Goal: Communication & Community: Answer question/provide support

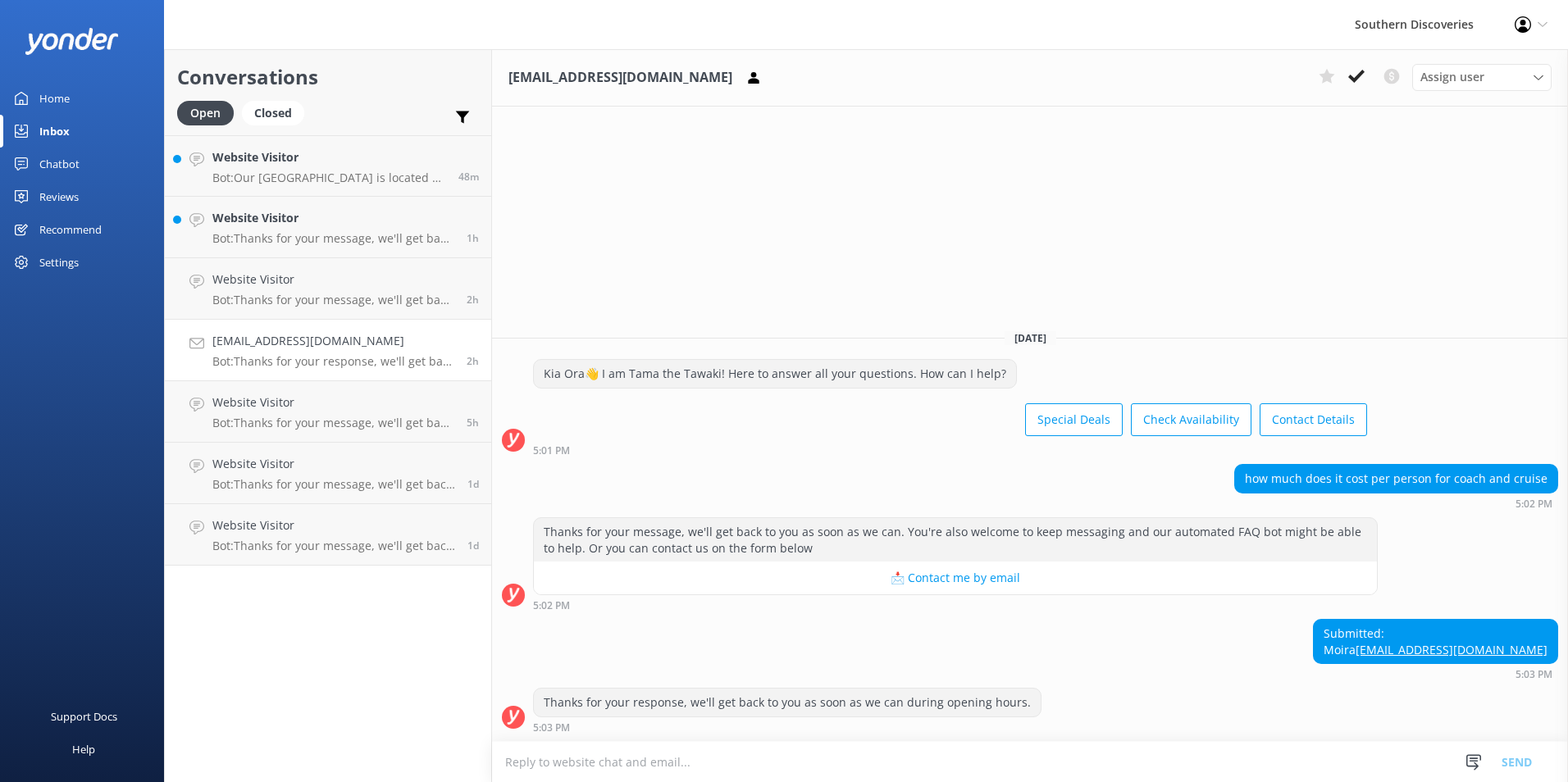
click at [1340, 133] on div "[EMAIL_ADDRESS][DOMAIN_NAME] Assign user [PERSON_NAME] [PERSON_NAME] [PERSON_NA…" at bounding box center [1030, 416] width 1076 height 733
click at [1364, 70] on icon at bounding box center [1356, 76] width 17 height 17
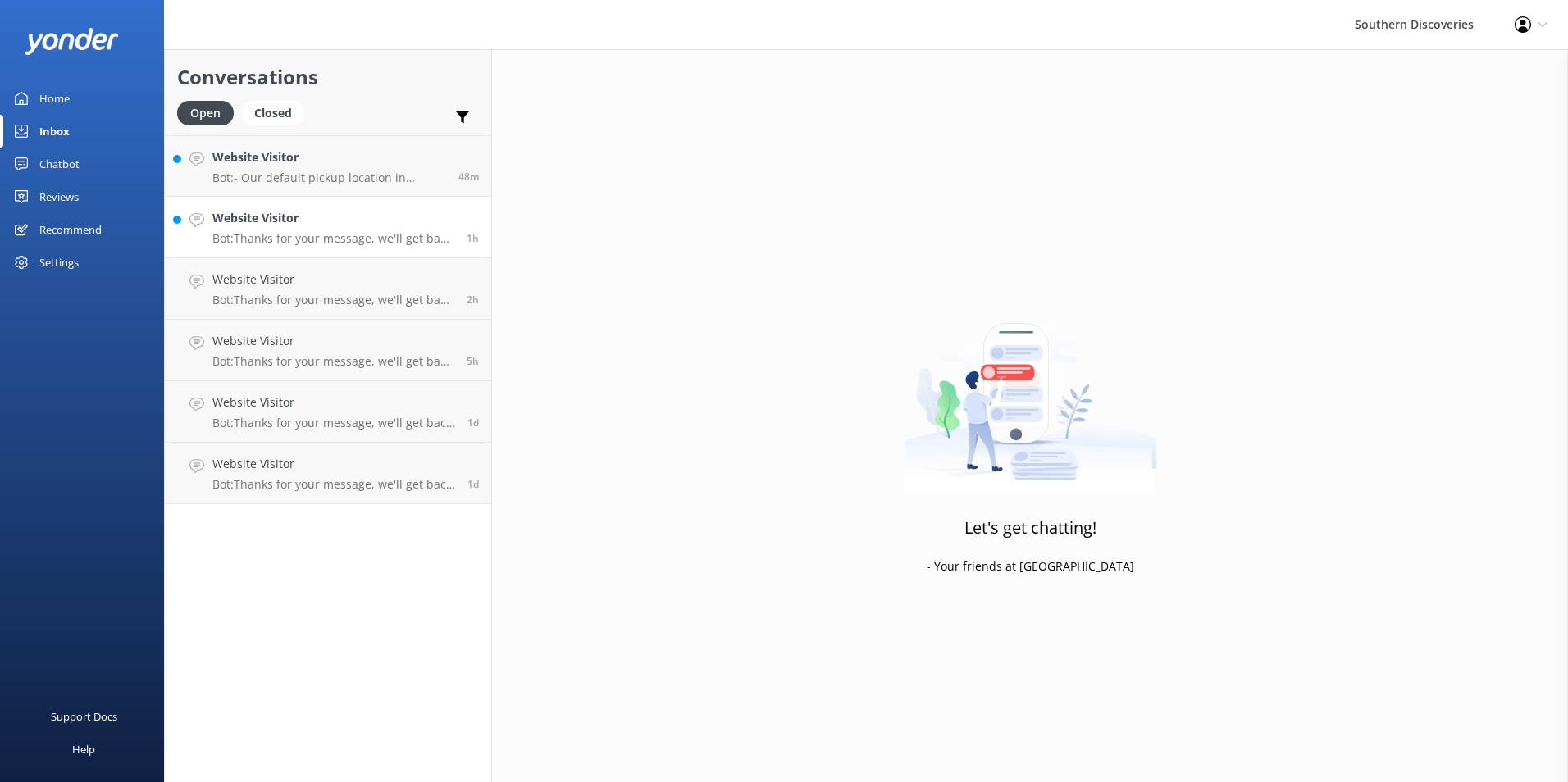
click at [301, 213] on h4 "Website Visitor" at bounding box center [333, 217] width 242 height 18
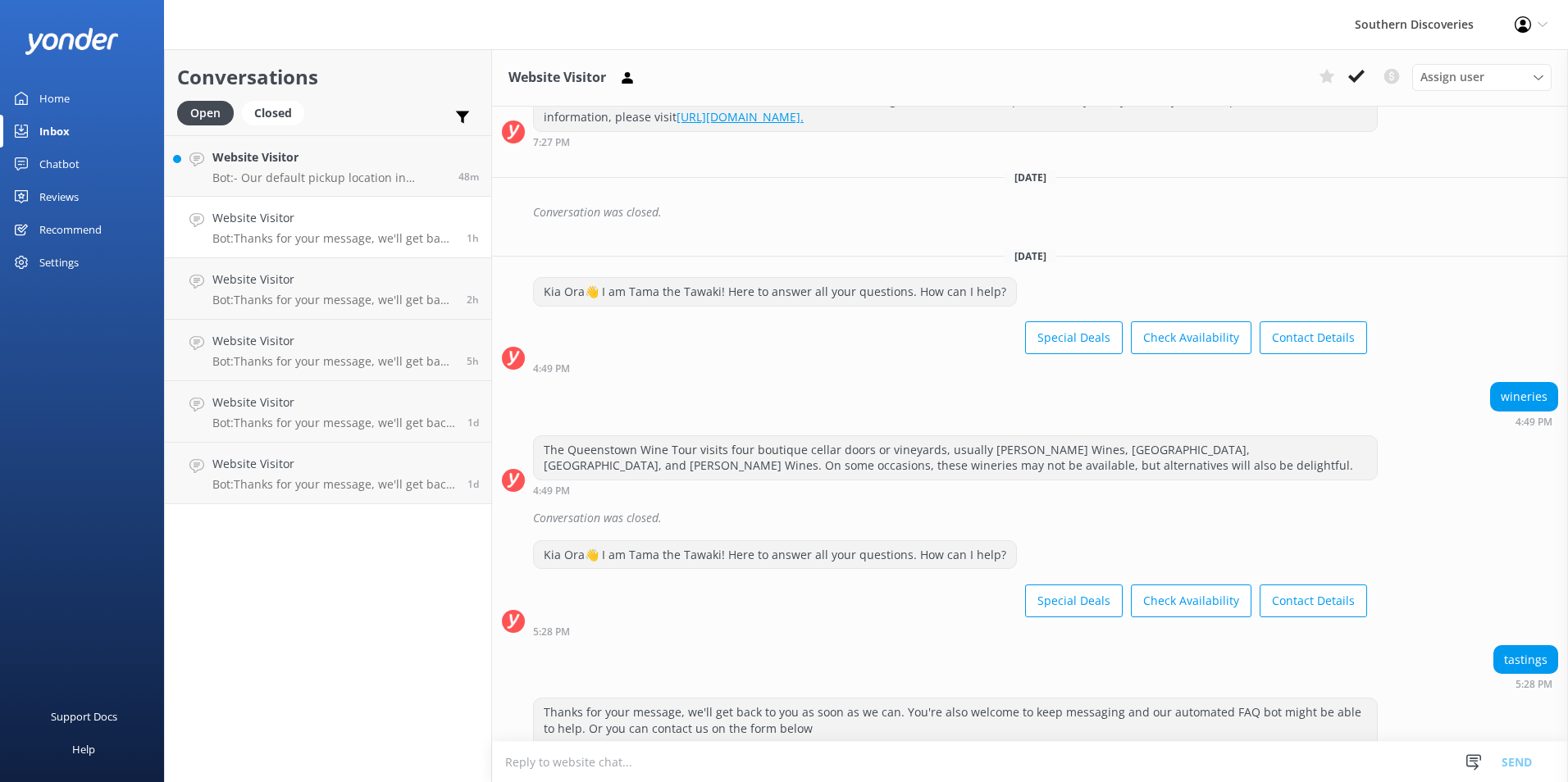
scroll to position [1011, 0]
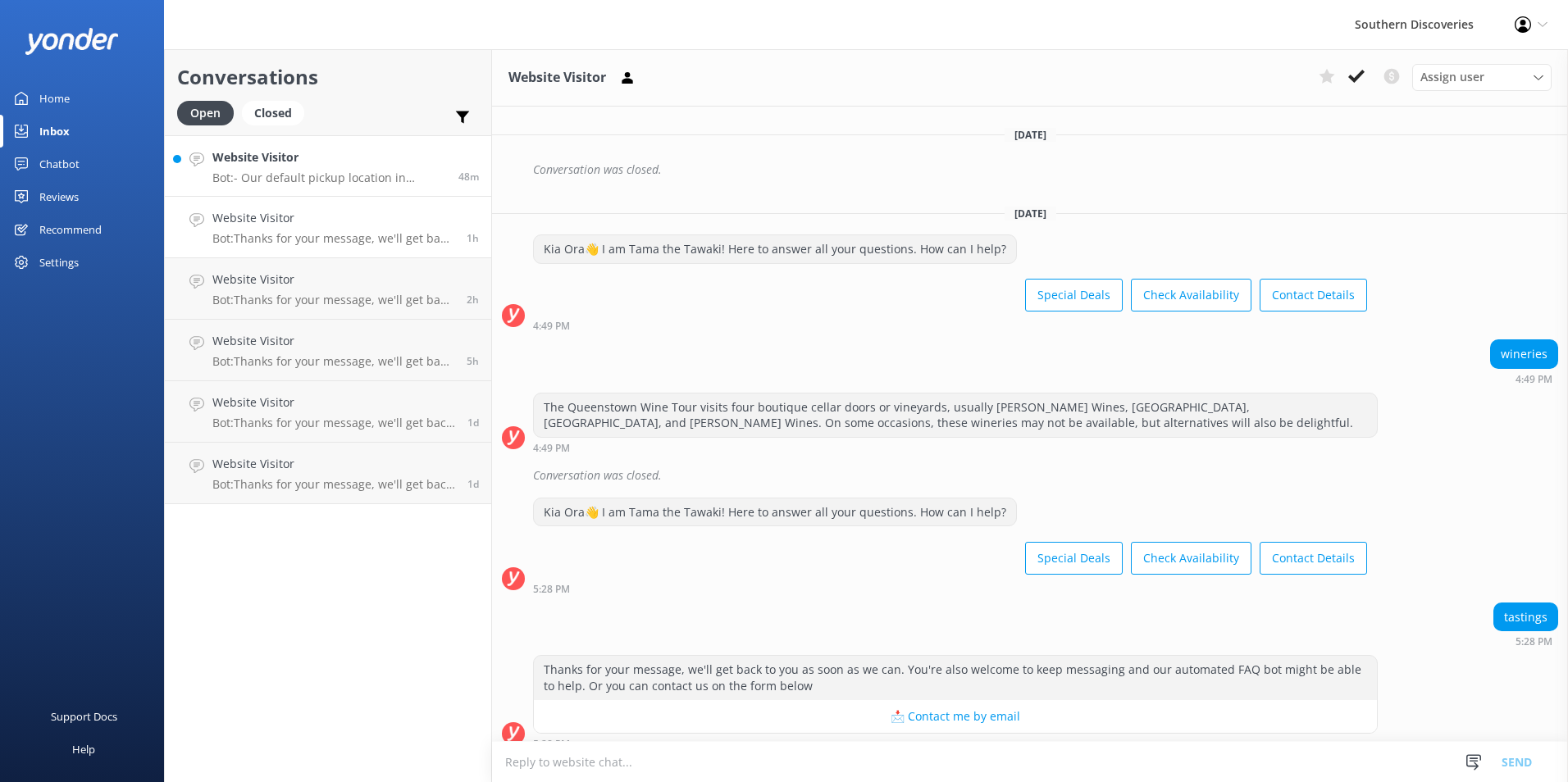
click at [305, 175] on p "Bot: - Our default pickup location in [GEOGRAPHIC_DATA] is [STREET_ADDRESS]. - …" at bounding box center [329, 177] width 234 height 15
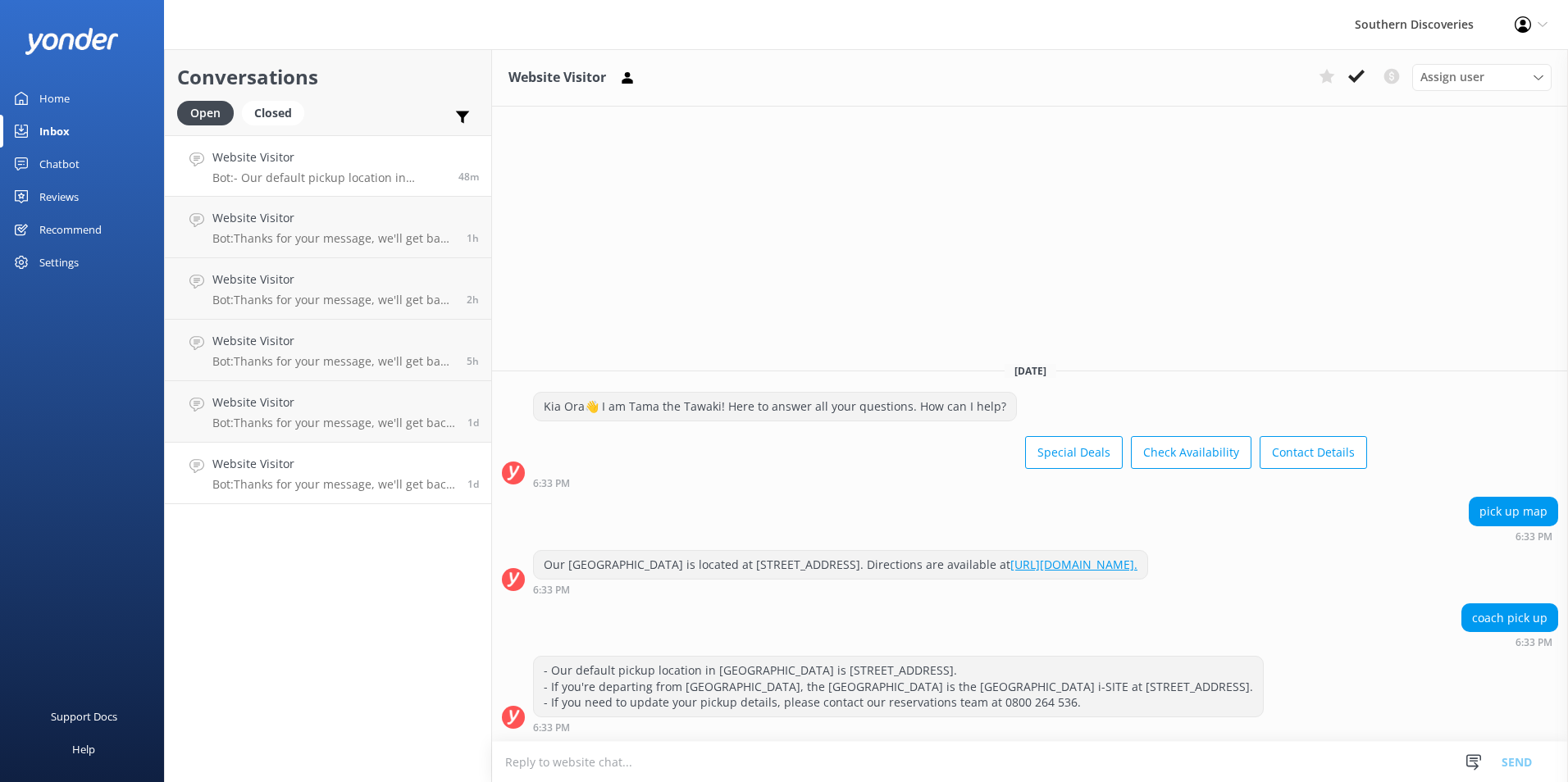
click at [284, 477] on div "Website Visitor Bot: Thanks for your message, we'll get back to you as soon as …" at bounding box center [333, 472] width 243 height 36
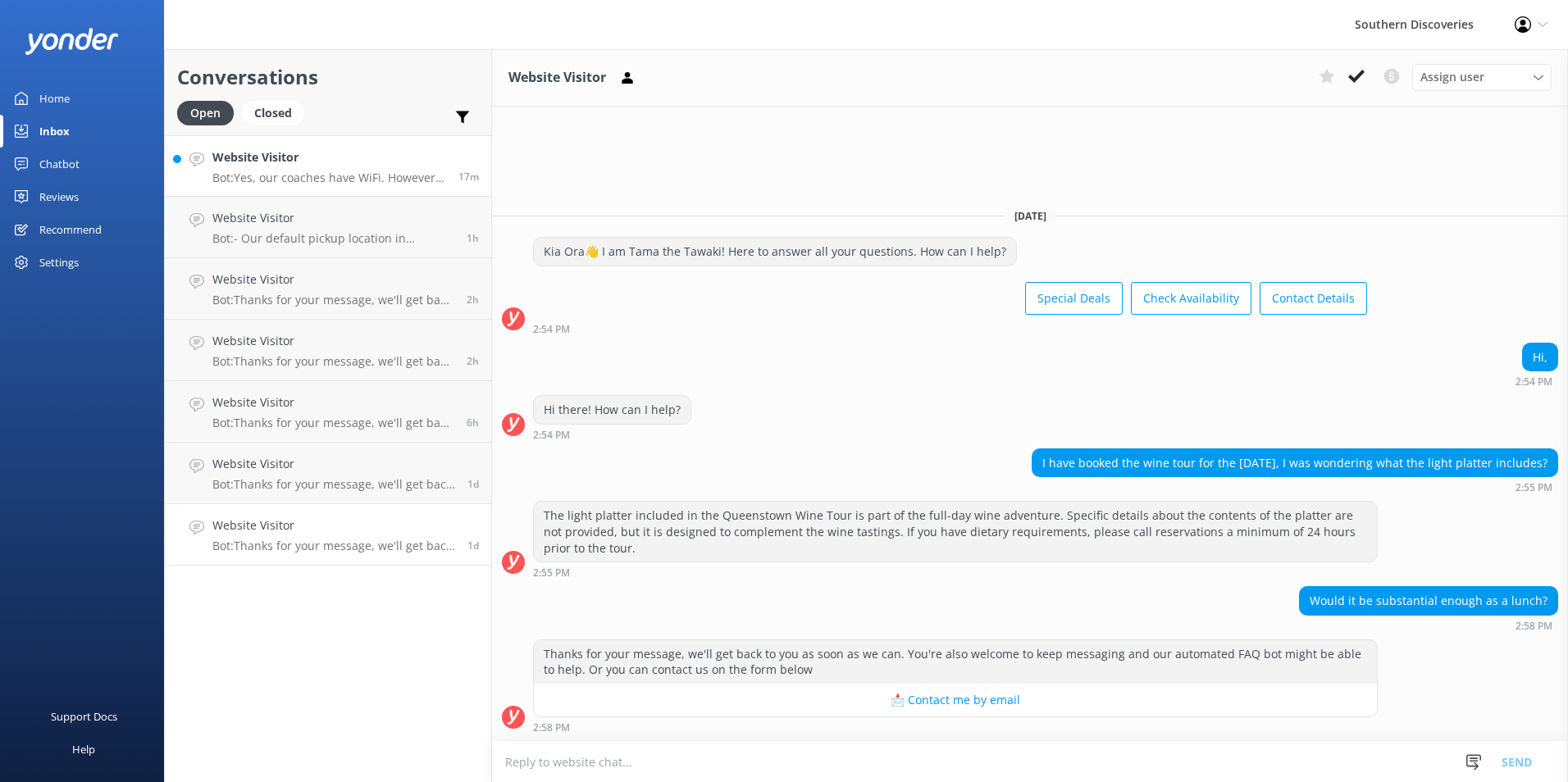
click at [403, 172] on p "Bot: Yes, our coaches have WiFi. However, with the incredible scenery along the…" at bounding box center [329, 177] width 234 height 15
